Goal: Navigation & Orientation: Find specific page/section

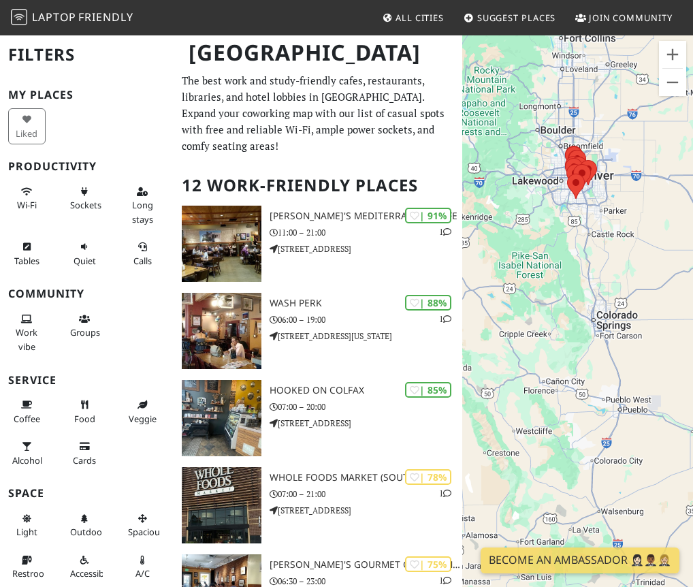
click at [597, 214] on div "To navigate, press the arrow keys." at bounding box center [577, 327] width 231 height 587
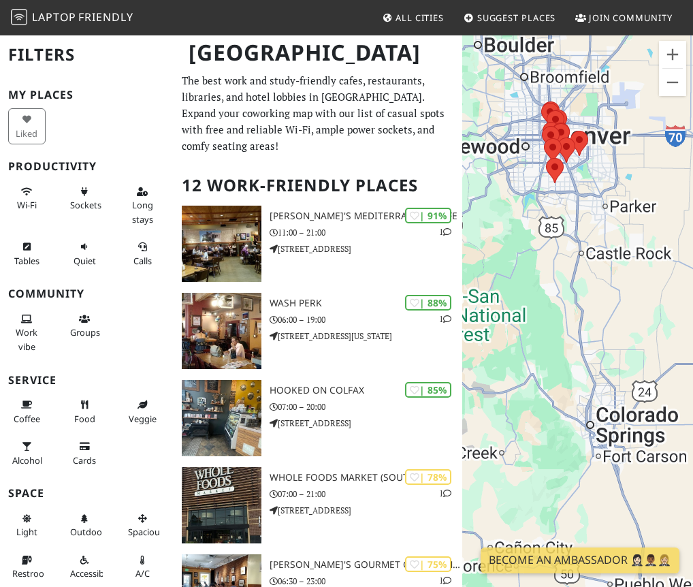
click at [596, 184] on div "To navigate, press the arrow keys." at bounding box center [577, 327] width 231 height 587
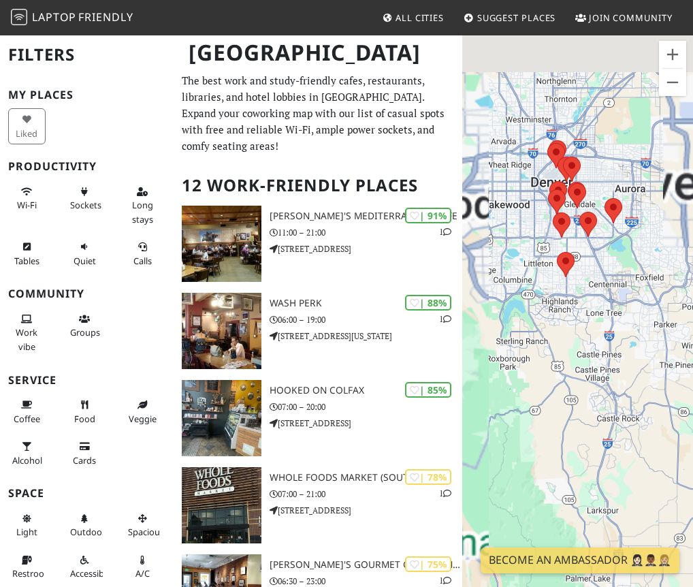
drag, startPoint x: 586, startPoint y: 186, endPoint x: 636, endPoint y: 294, distance: 118.4
click at [636, 294] on div "To navigate, press the arrow keys." at bounding box center [577, 327] width 231 height 587
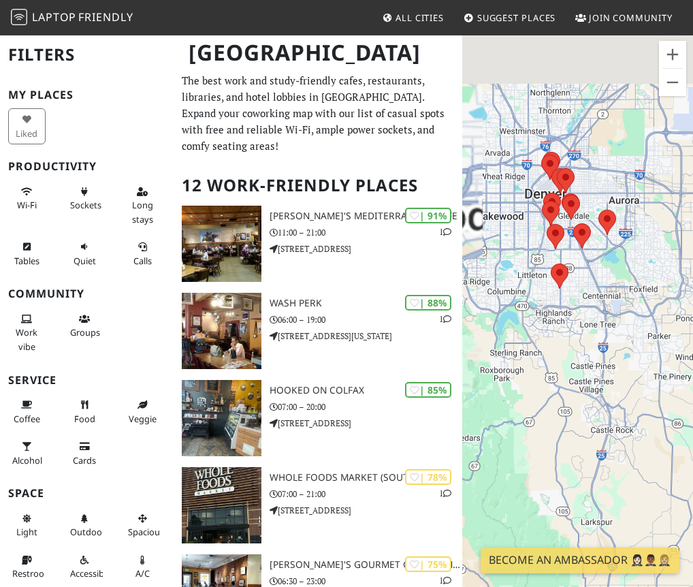
click at [631, 282] on div "To navigate, press the arrow keys." at bounding box center [577, 327] width 231 height 587
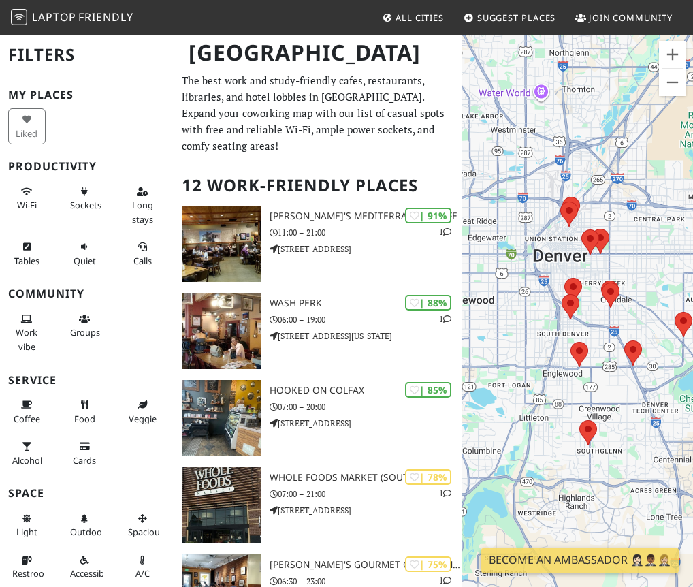
drag, startPoint x: 552, startPoint y: 135, endPoint x: 655, endPoint y: 286, distance: 182.3
click at [655, 286] on div "To navigate, press the arrow keys." at bounding box center [577, 327] width 231 height 587
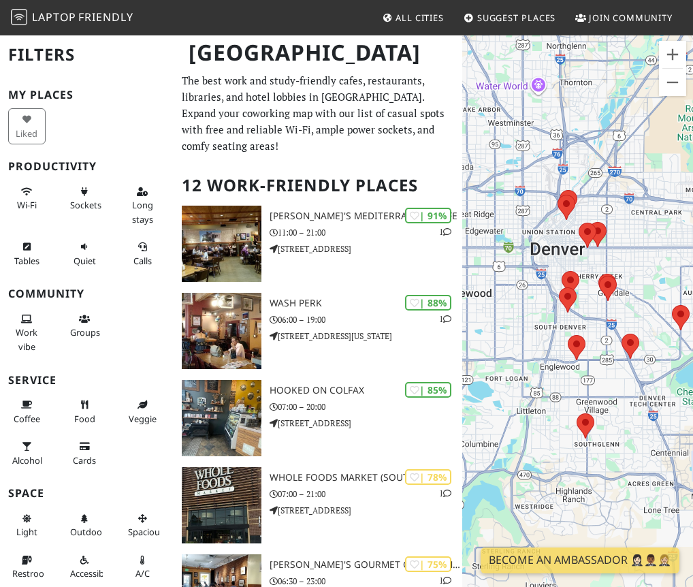
click at [651, 248] on div "To navigate, press the arrow keys." at bounding box center [577, 327] width 231 height 587
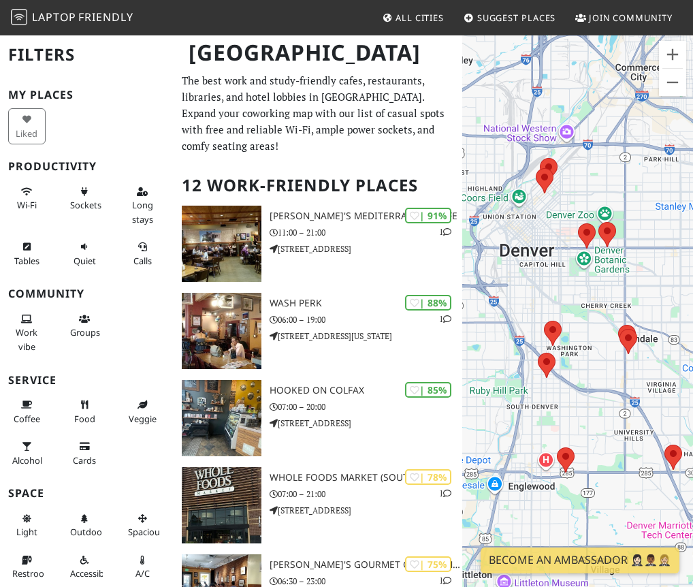
click at [563, 233] on div "To navigate, press the arrow keys." at bounding box center [577, 327] width 231 height 587
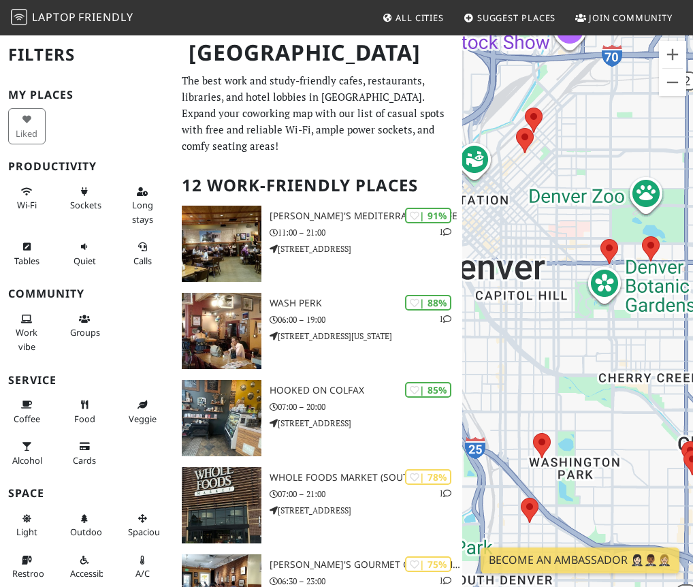
click at [563, 212] on div "To navigate, press the arrow keys." at bounding box center [577, 327] width 231 height 587
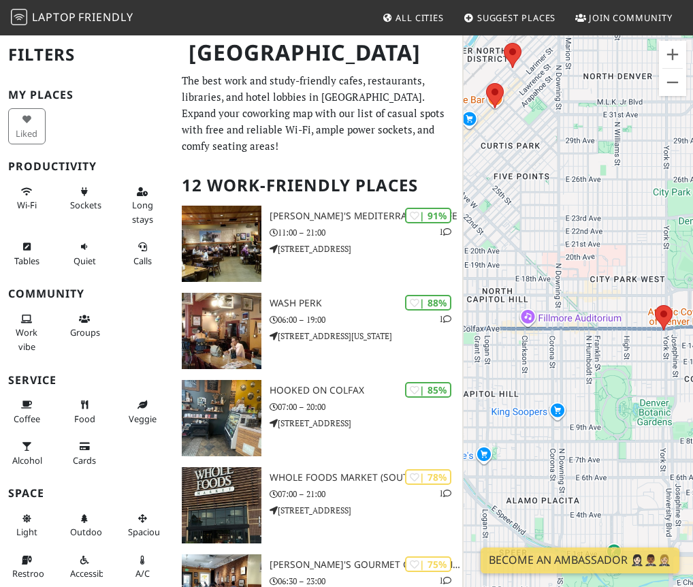
drag, startPoint x: 498, startPoint y: 219, endPoint x: 642, endPoint y: 233, distance: 144.2
click at [642, 233] on div "To navigate, press the arrow keys." at bounding box center [577, 327] width 231 height 587
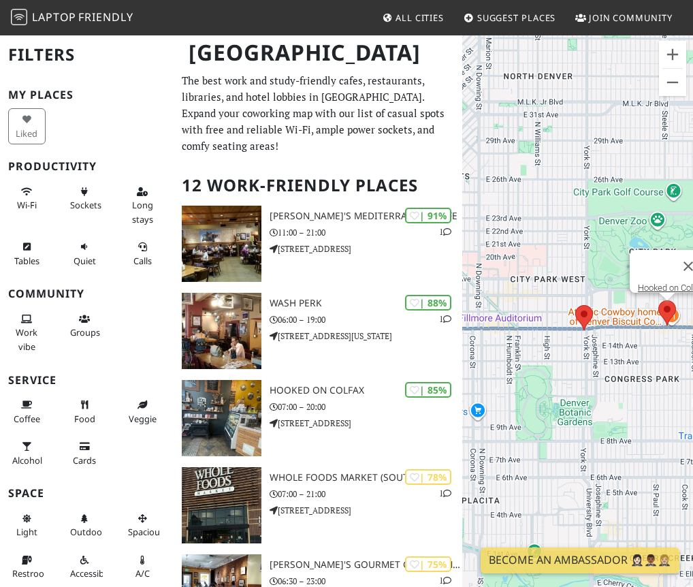
click at [658, 300] on area at bounding box center [658, 300] width 0 height 0
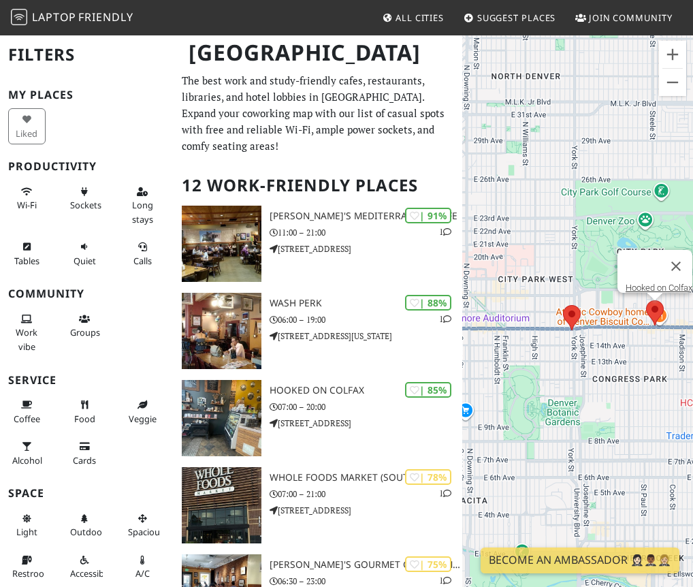
click at [523, 312] on div "To navigate, press the arrow keys. Hooked on Colfax" at bounding box center [577, 327] width 231 height 587
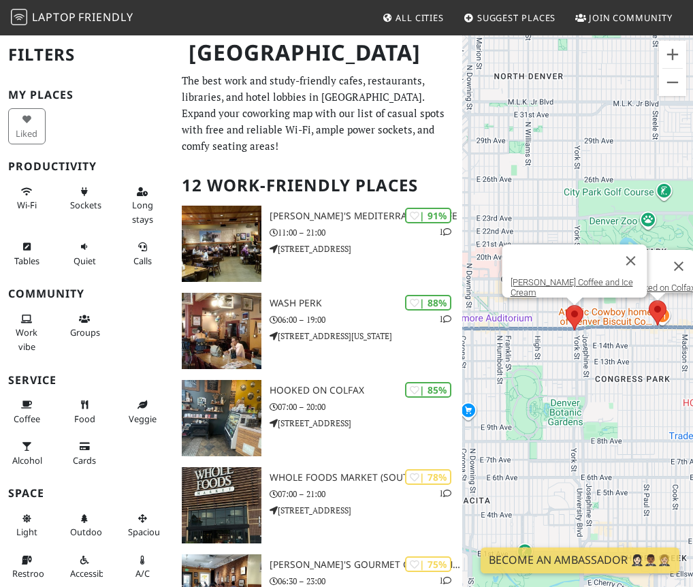
click at [565, 305] on area at bounding box center [565, 305] width 0 height 0
click at [552, 287] on link "Savageau Coffee and Ice Cream" at bounding box center [571, 287] width 122 height 20
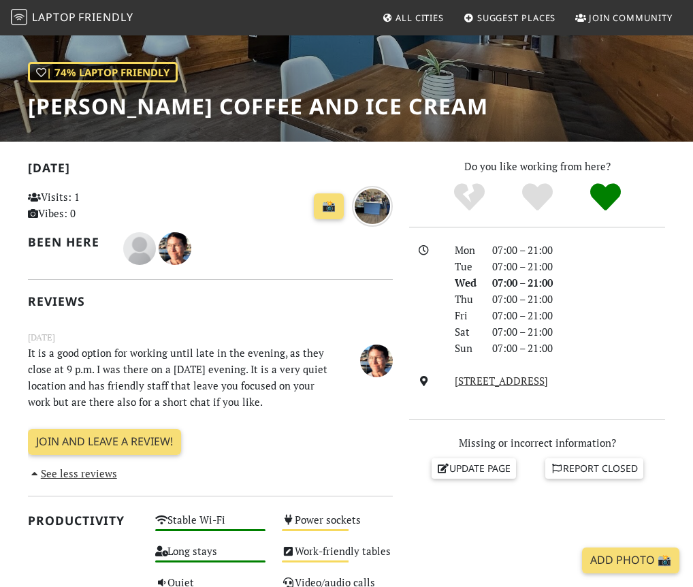
scroll to position [91, 0]
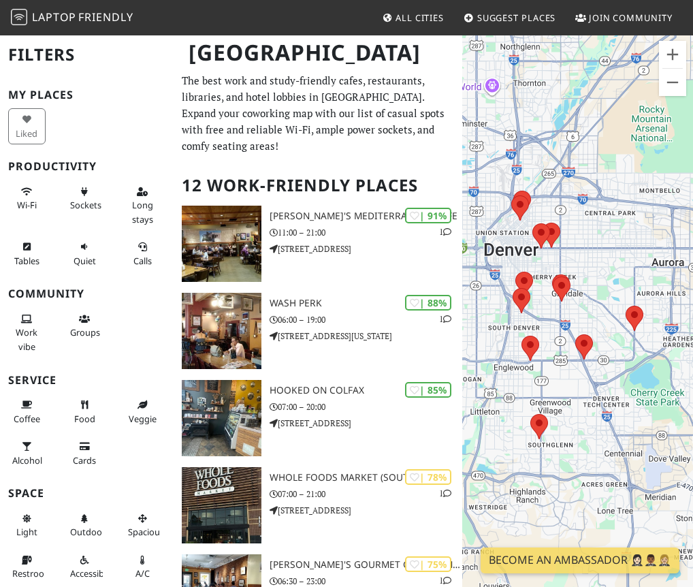
drag, startPoint x: 617, startPoint y: 239, endPoint x: 660, endPoint y: 159, distance: 90.4
click at [659, 160] on div "To navigate, press the arrow keys." at bounding box center [577, 327] width 231 height 587
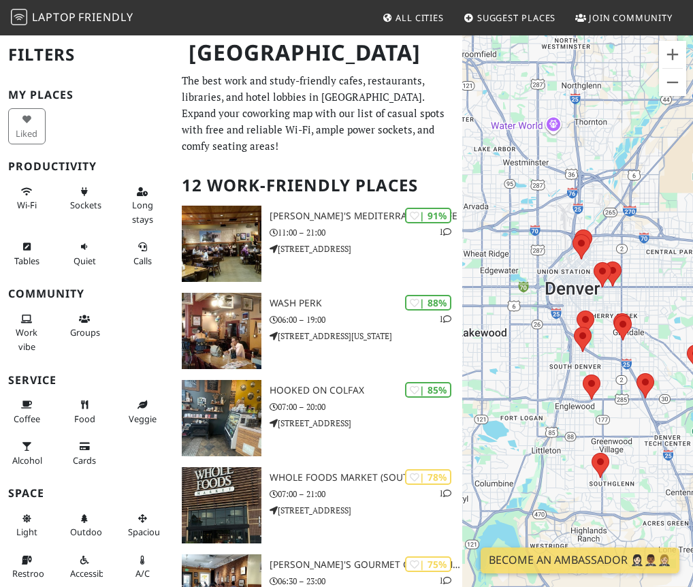
drag, startPoint x: 641, startPoint y: 226, endPoint x: 613, endPoint y: 416, distance: 191.9
click at [613, 416] on div "To navigate, press the arrow keys." at bounding box center [577, 327] width 231 height 587
click at [649, 296] on div "To navigate, press the arrow keys." at bounding box center [577, 327] width 231 height 587
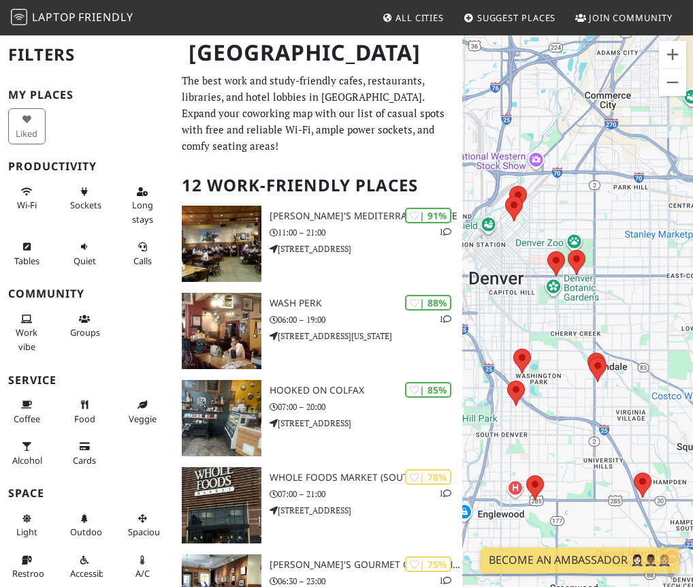
click at [507, 300] on div "To navigate, press the arrow keys." at bounding box center [577, 327] width 231 height 587
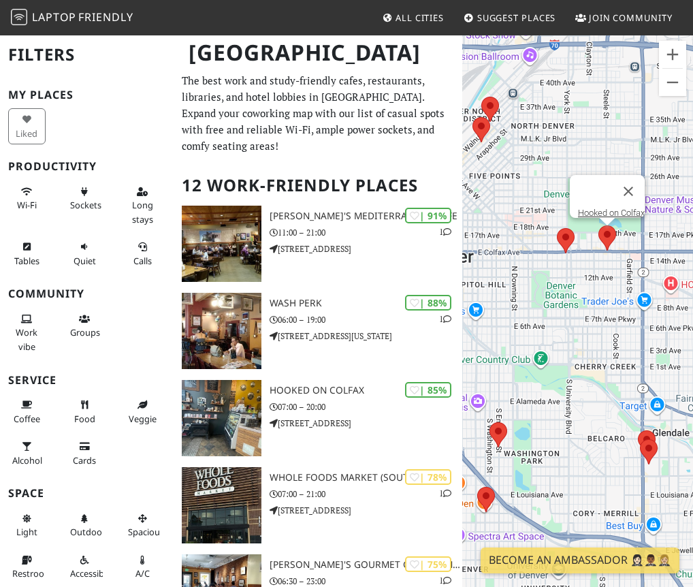
click at [598, 225] on area at bounding box center [598, 225] width 0 height 0
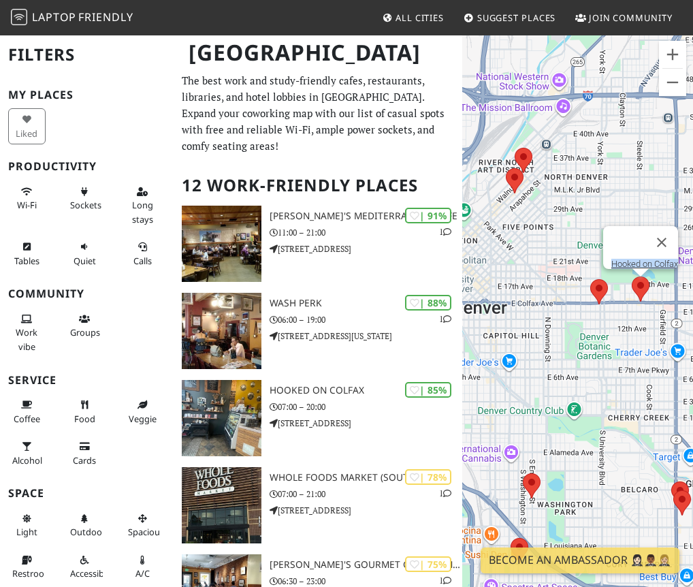
drag, startPoint x: 564, startPoint y: 156, endPoint x: 480, endPoint y: 128, distance: 88.9
click at [480, 128] on div "To navigate, press the arrow keys. Hooked on Colfax" at bounding box center [577, 327] width 231 height 587
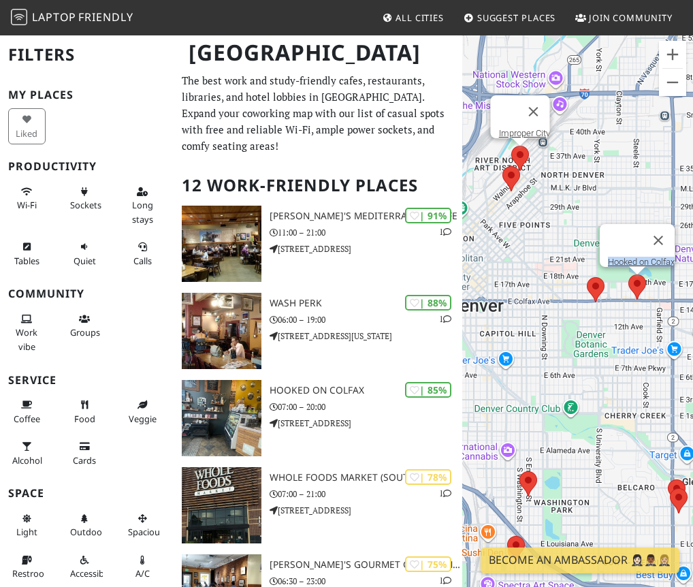
click at [517, 155] on div "To navigate, press the arrow keys. Hooked on Colfax Improper City" at bounding box center [577, 327] width 231 height 587
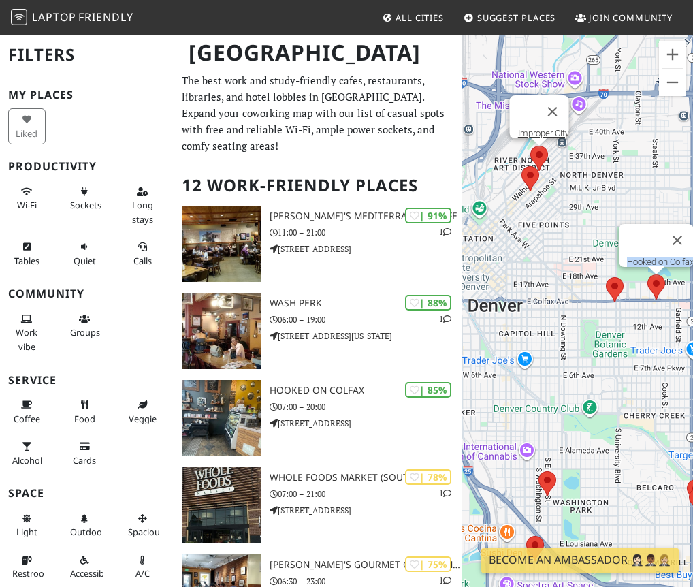
click at [530, 146] on area at bounding box center [530, 146] width 0 height 0
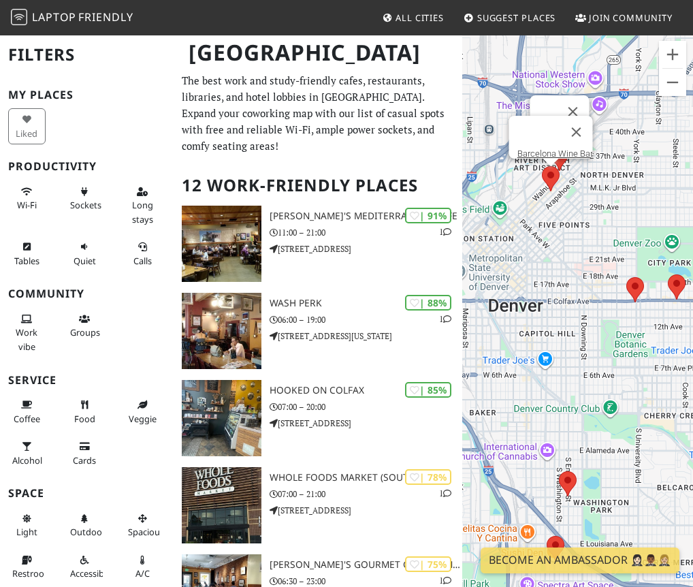
click at [542, 166] on area at bounding box center [542, 166] width 0 height 0
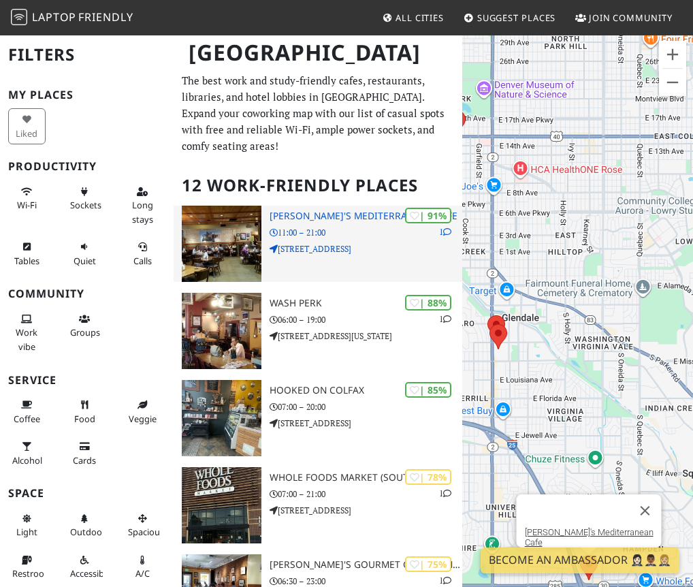
click at [348, 221] on h3 "[PERSON_NAME]'s Mediterranean Cafe" at bounding box center [365, 216] width 193 height 12
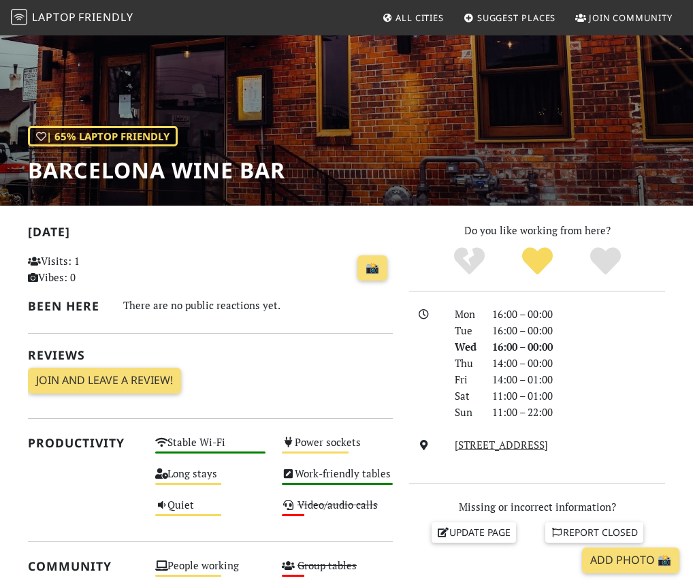
scroll to position [115, 0]
